Goal: Information Seeking & Learning: Learn about a topic

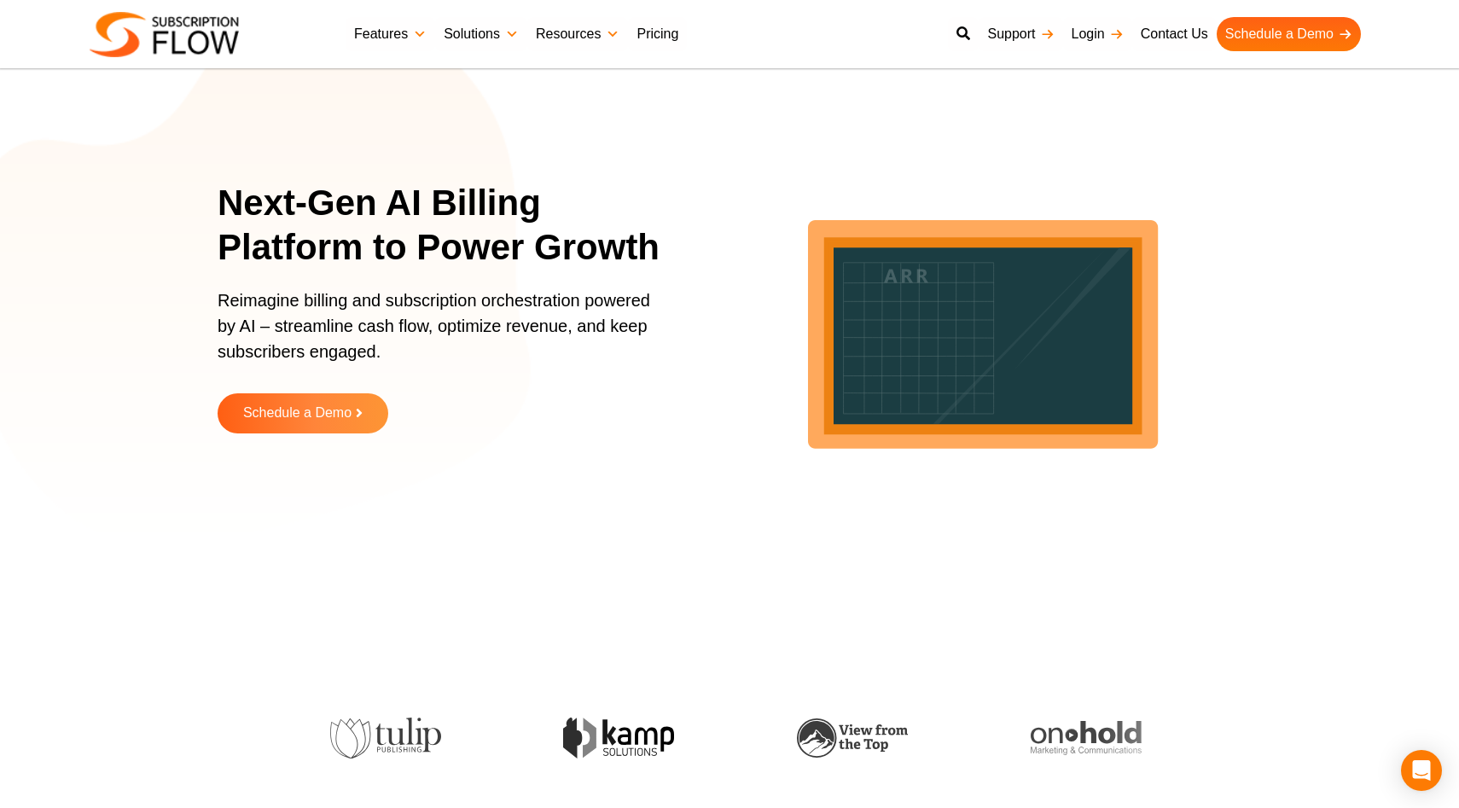
click at [655, 35] on link "Pricing" at bounding box center [657, 34] width 59 height 34
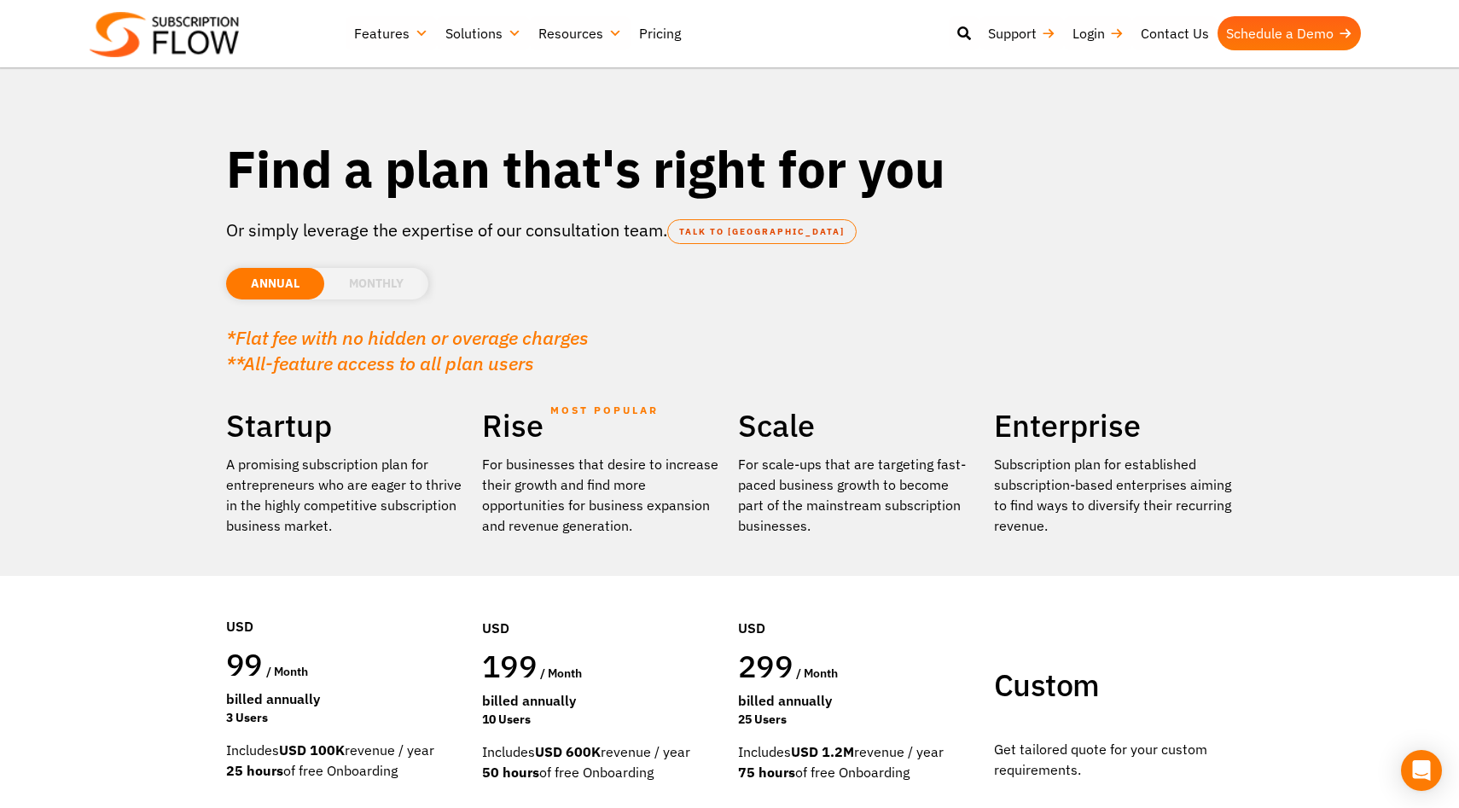
click at [660, 32] on link "Pricing" at bounding box center [660, 33] width 59 height 34
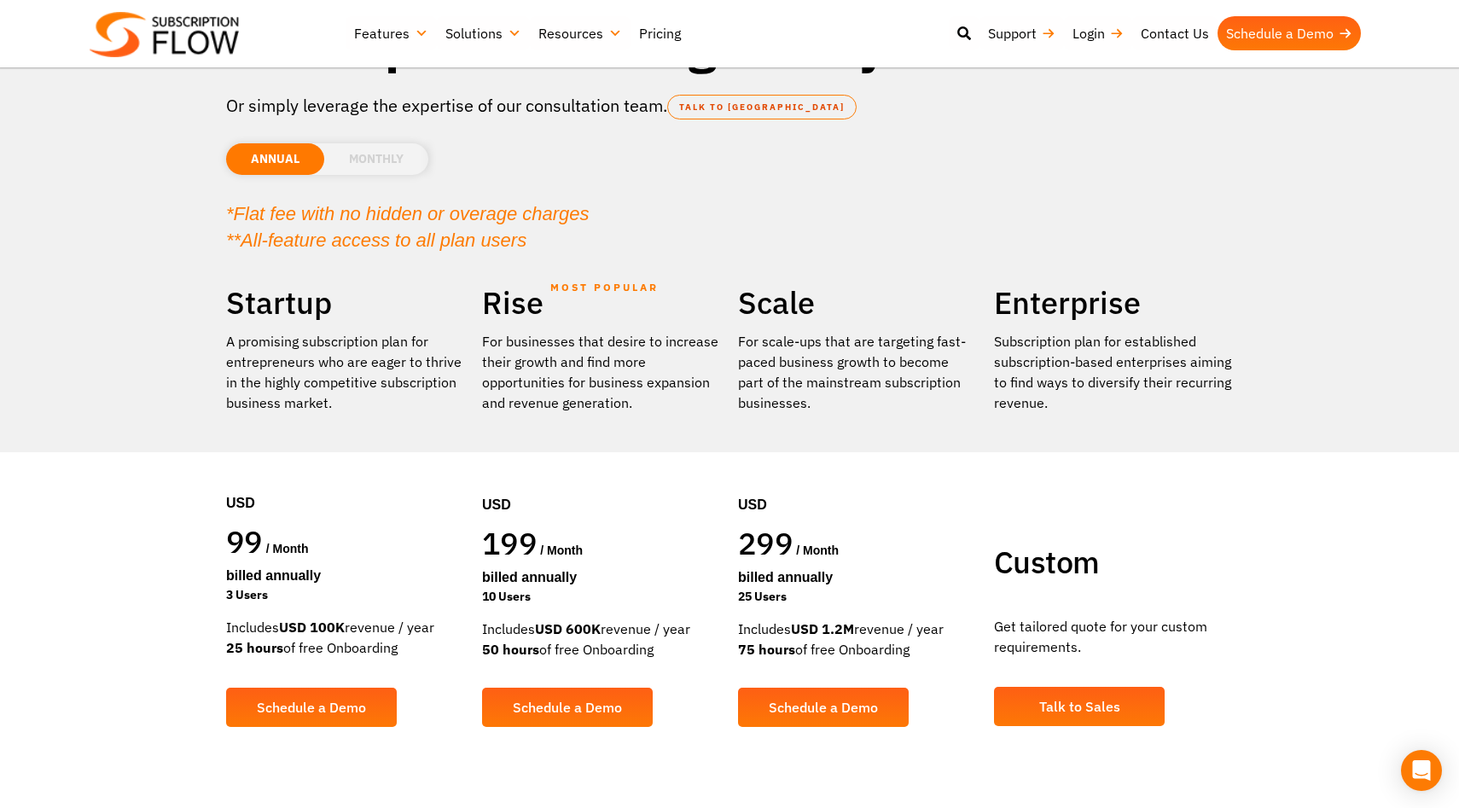
scroll to position [125, 0]
